Goal: Obtain resource: Obtain resource

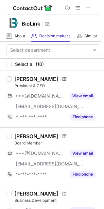
click at [62, 80] on span at bounding box center [64, 78] width 4 height 5
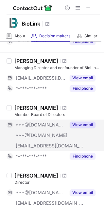
scroll to position [294, 0]
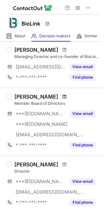
click at [62, 97] on span at bounding box center [64, 96] width 4 height 5
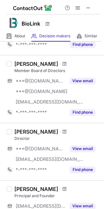
scroll to position [360, 0]
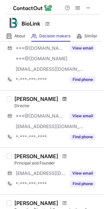
click at [62, 97] on span at bounding box center [64, 98] width 4 height 5
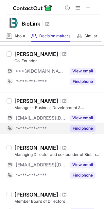
scroll to position [164, 0]
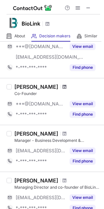
click at [62, 87] on span at bounding box center [64, 86] width 4 height 5
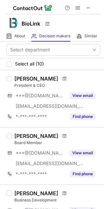
scroll to position [0, 0]
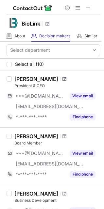
click at [62, 79] on span at bounding box center [64, 78] width 4 height 5
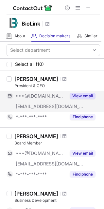
click at [79, 94] on button "View email" at bounding box center [83, 96] width 26 height 7
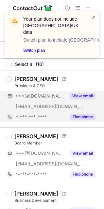
click at [81, 116] on button "Find phone" at bounding box center [83, 116] width 26 height 7
click at [80, 95] on button "View email" at bounding box center [83, 96] width 26 height 7
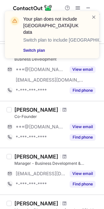
scroll to position [131, 0]
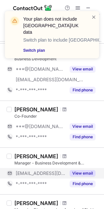
click at [81, 173] on button "View email" at bounding box center [83, 173] width 26 height 7
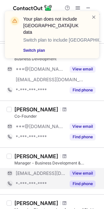
click at [81, 182] on button "Find phone" at bounding box center [83, 183] width 26 height 7
click at [80, 172] on button "View email" at bounding box center [83, 173] width 26 height 7
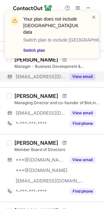
scroll to position [229, 0]
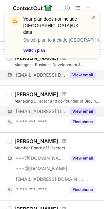
click at [77, 111] on button "View email" at bounding box center [83, 111] width 26 height 7
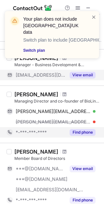
click at [80, 133] on button "Find phone" at bounding box center [83, 132] width 26 height 7
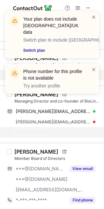
click at [62, 95] on div "Your plan does not include US/UK data Switch plan to include [GEOGRAPHIC_DATA]/…" at bounding box center [52, 55] width 105 height 101
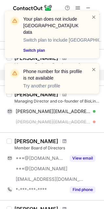
click at [59, 95] on div "Your plan does not include US/UK data Switch plan to include [GEOGRAPHIC_DATA]/…" at bounding box center [52, 55] width 105 height 101
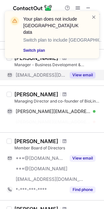
click at [61, 93] on div "Your plan does not include US/UK data Switch plan to include US/UK data Switch …" at bounding box center [52, 55] width 105 height 101
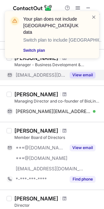
click at [62, 93] on span at bounding box center [64, 94] width 4 height 5
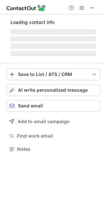
scroll to position [159, 104]
